Goal: Information Seeking & Learning: Learn about a topic

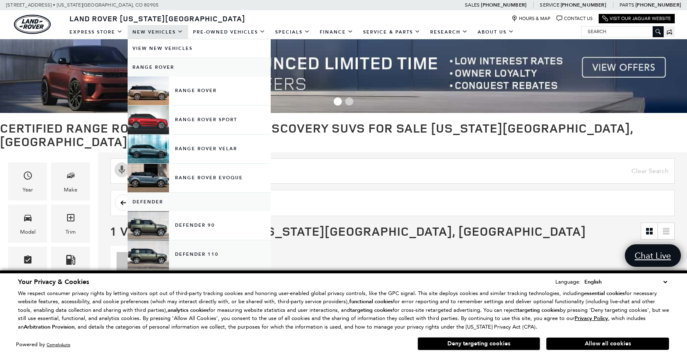
click at [188, 261] on link "Defender 110" at bounding box center [199, 254] width 143 height 29
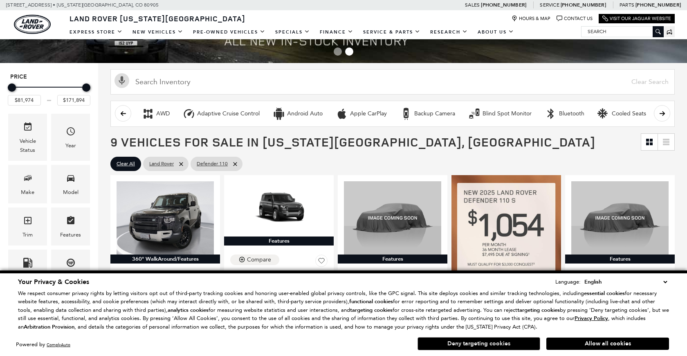
scroll to position [50, 0]
click at [578, 342] on button "Allow all cookies" at bounding box center [607, 343] width 123 height 12
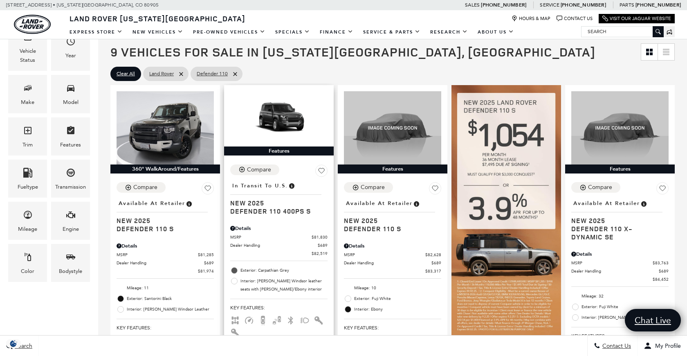
scroll to position [140, 0]
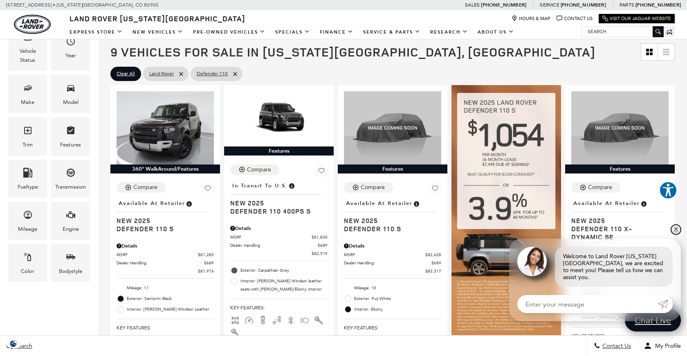
click at [677, 234] on link "✕" at bounding box center [676, 229] width 10 height 10
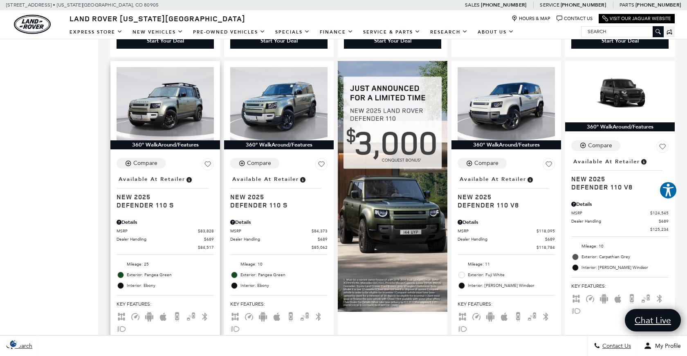
scroll to position [487, 0]
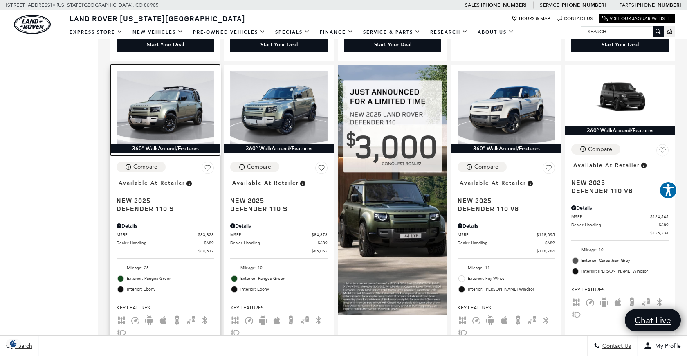
click at [180, 108] on img at bounding box center [165, 107] width 97 height 73
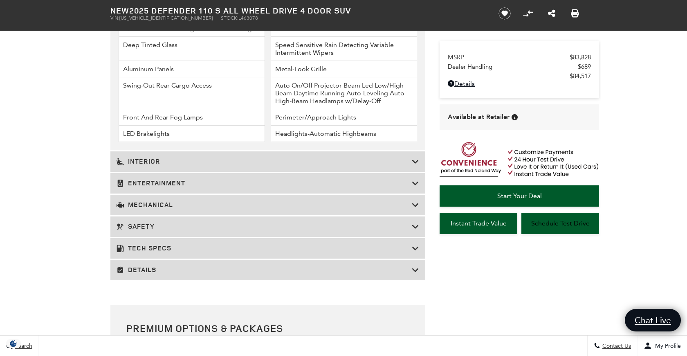
scroll to position [1180, 0]
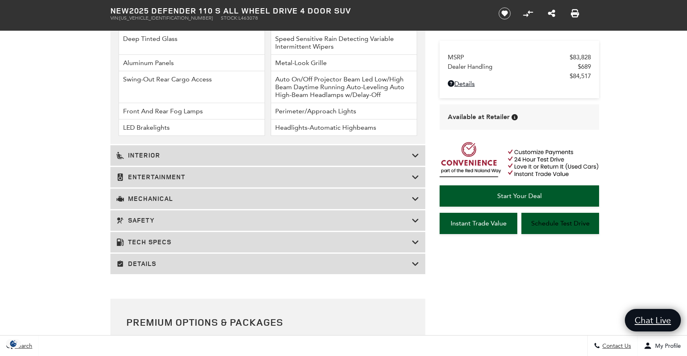
click at [418, 203] on icon at bounding box center [415, 199] width 7 height 8
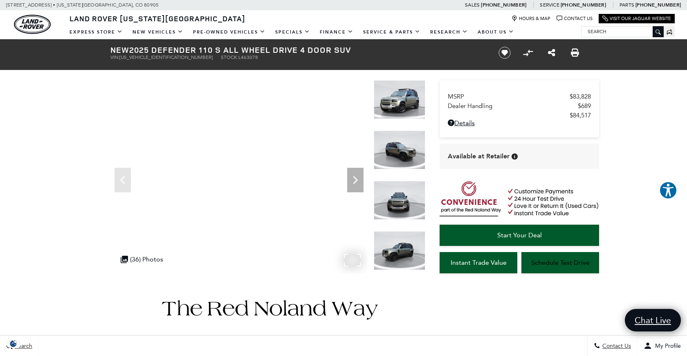
scroll to position [0, 0]
click at [395, 149] on img at bounding box center [400, 149] width 52 height 39
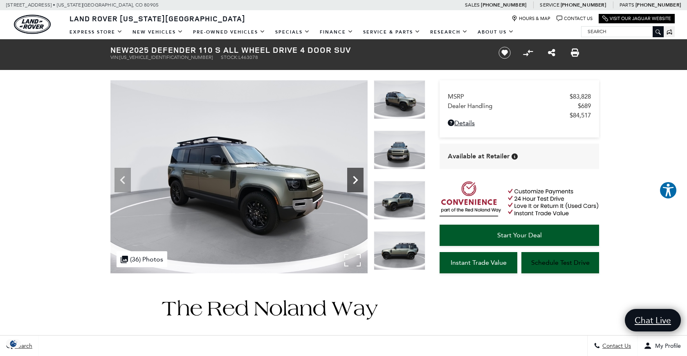
click at [357, 179] on icon "Next" at bounding box center [355, 180] width 16 height 16
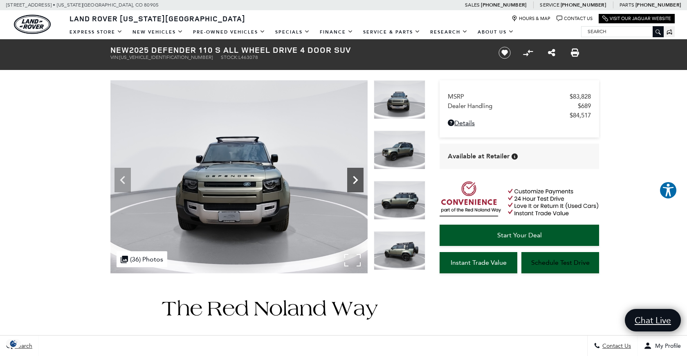
click at [357, 179] on icon "Next" at bounding box center [355, 180] width 16 height 16
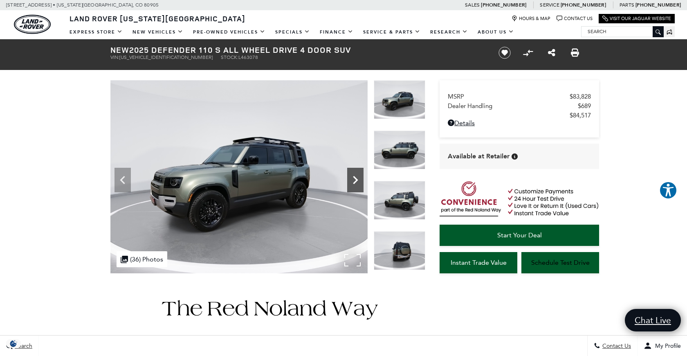
click at [357, 179] on icon "Next" at bounding box center [355, 180] width 16 height 16
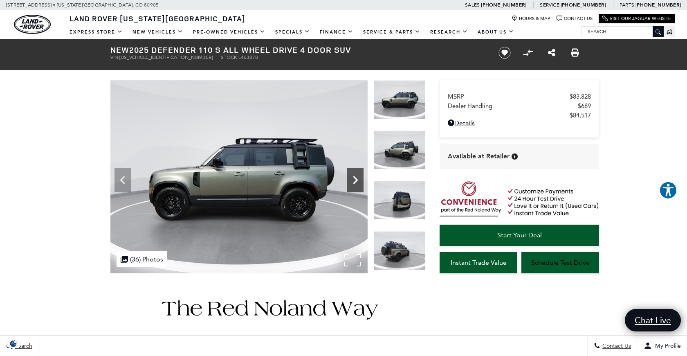
click at [357, 179] on icon "Next" at bounding box center [355, 180] width 16 height 16
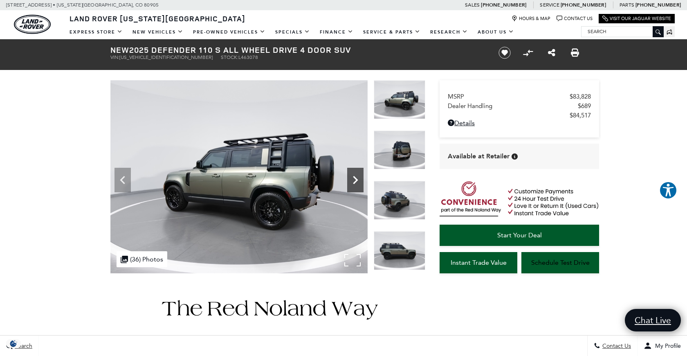
click at [357, 179] on icon "Next" at bounding box center [355, 180] width 16 height 16
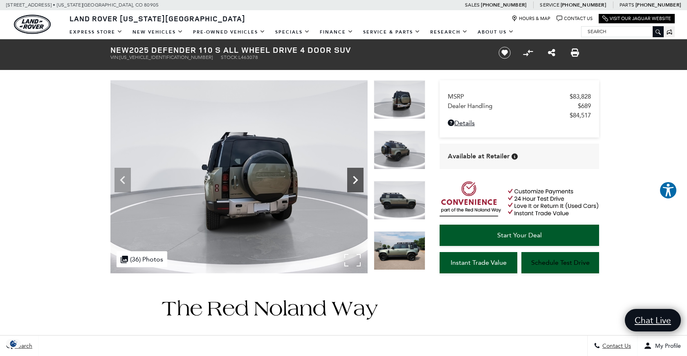
click at [357, 179] on icon "Next" at bounding box center [355, 180] width 16 height 16
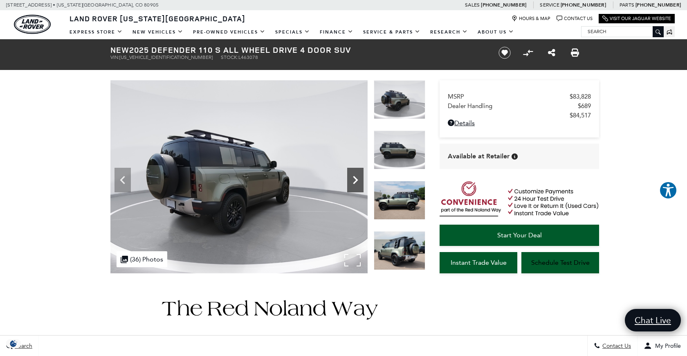
click at [357, 179] on icon "Next" at bounding box center [355, 180] width 16 height 16
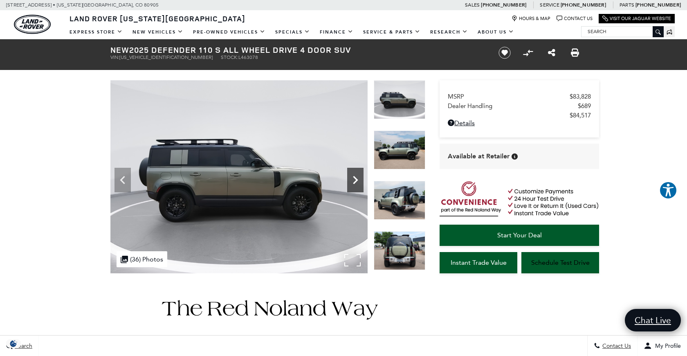
click at [357, 179] on icon "Next" at bounding box center [355, 180] width 16 height 16
